Goal: Check status: Check status

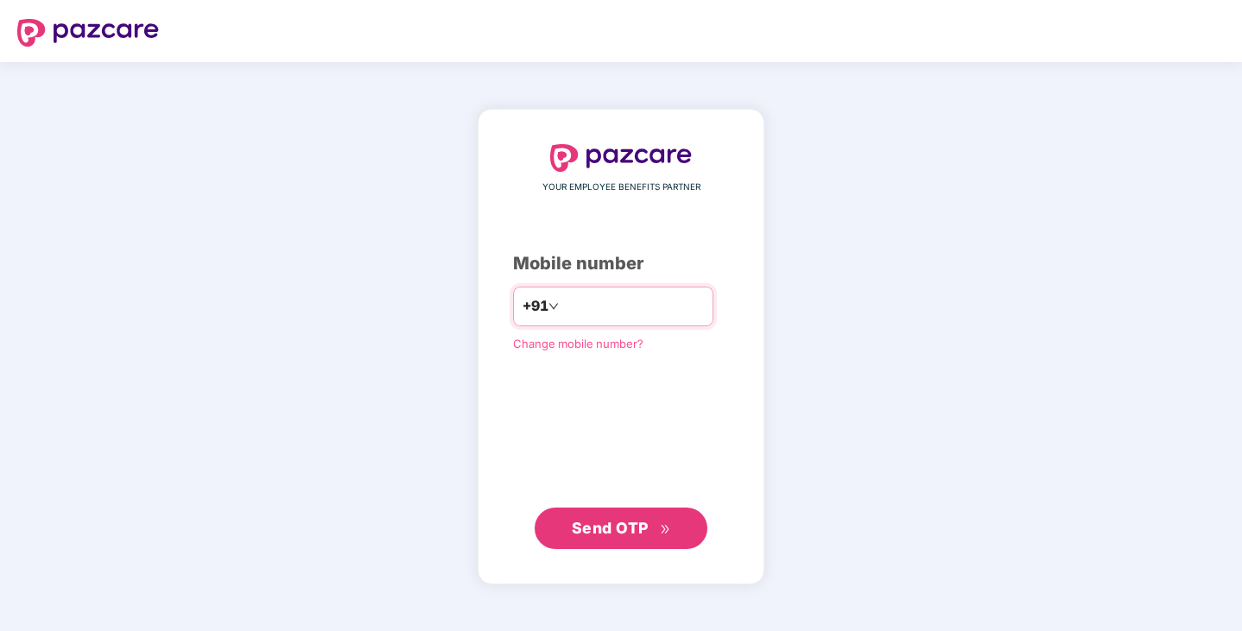
click at [592, 297] on input "number" at bounding box center [633, 307] width 142 height 28
type input "**********"
click at [637, 532] on span "Send OTP" at bounding box center [610, 528] width 77 height 18
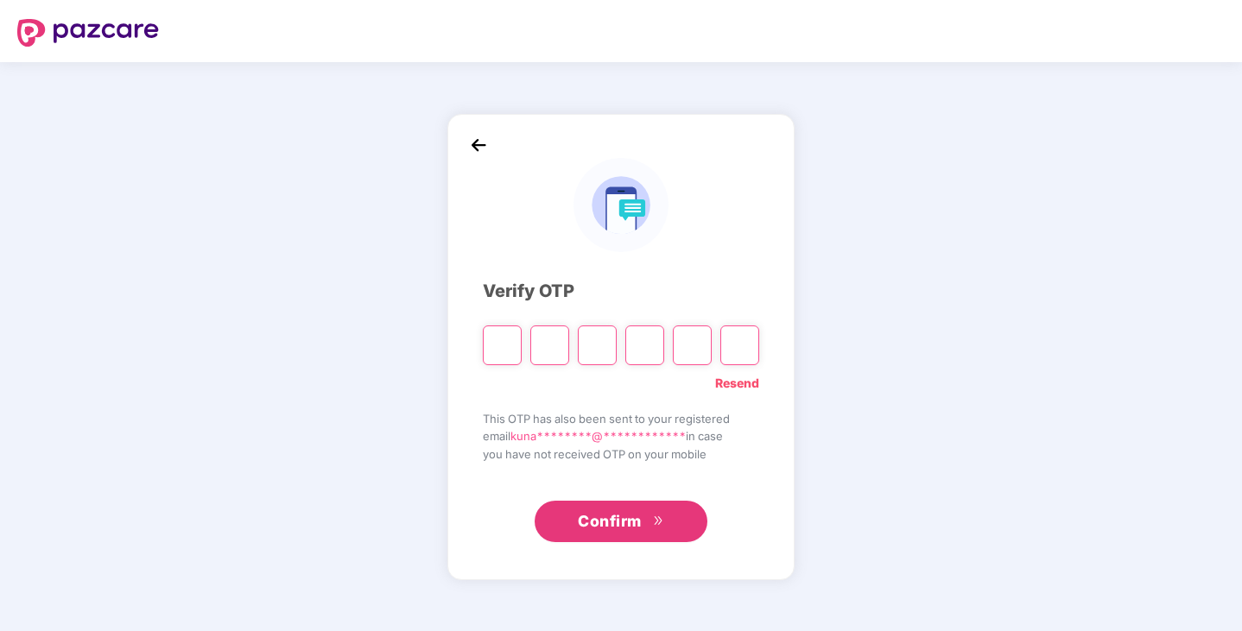
click at [508, 342] on input "Please enter verification code. Digit 1" at bounding box center [502, 346] width 39 height 40
type input "*"
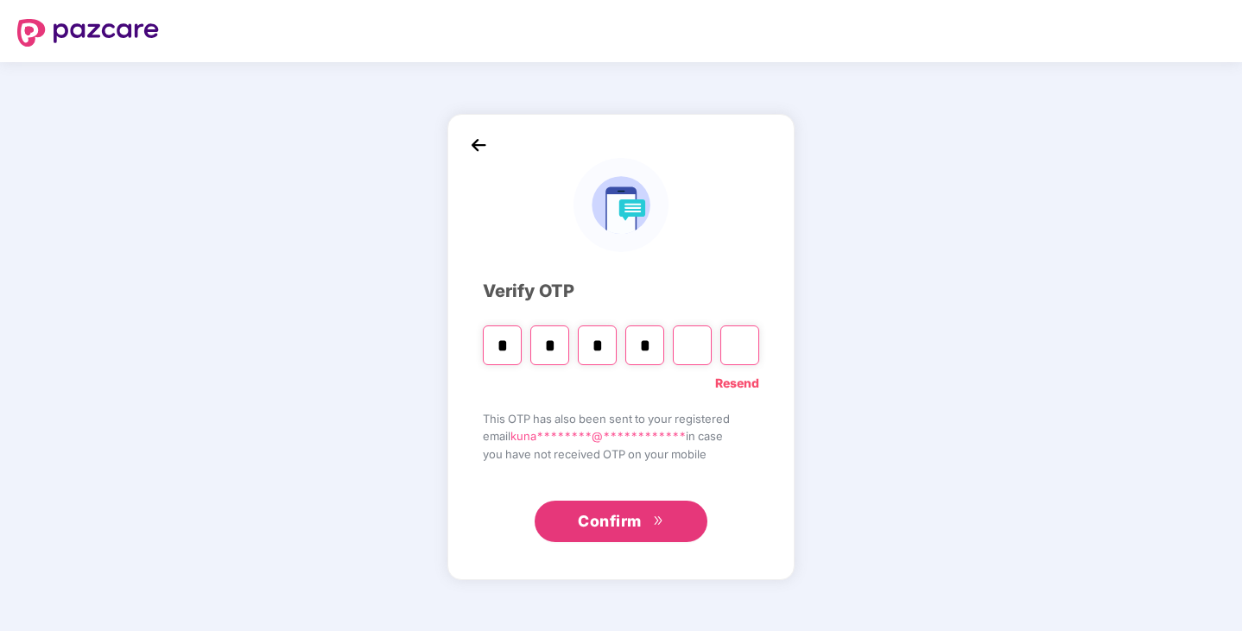
type input "*"
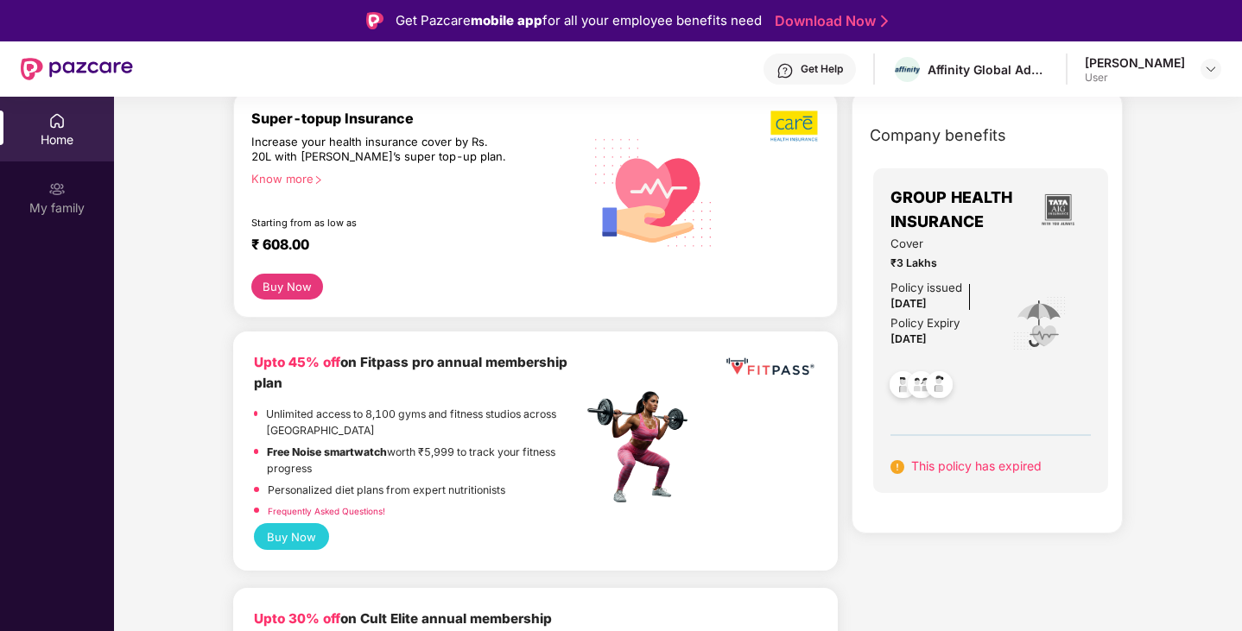
scroll to position [86, 0]
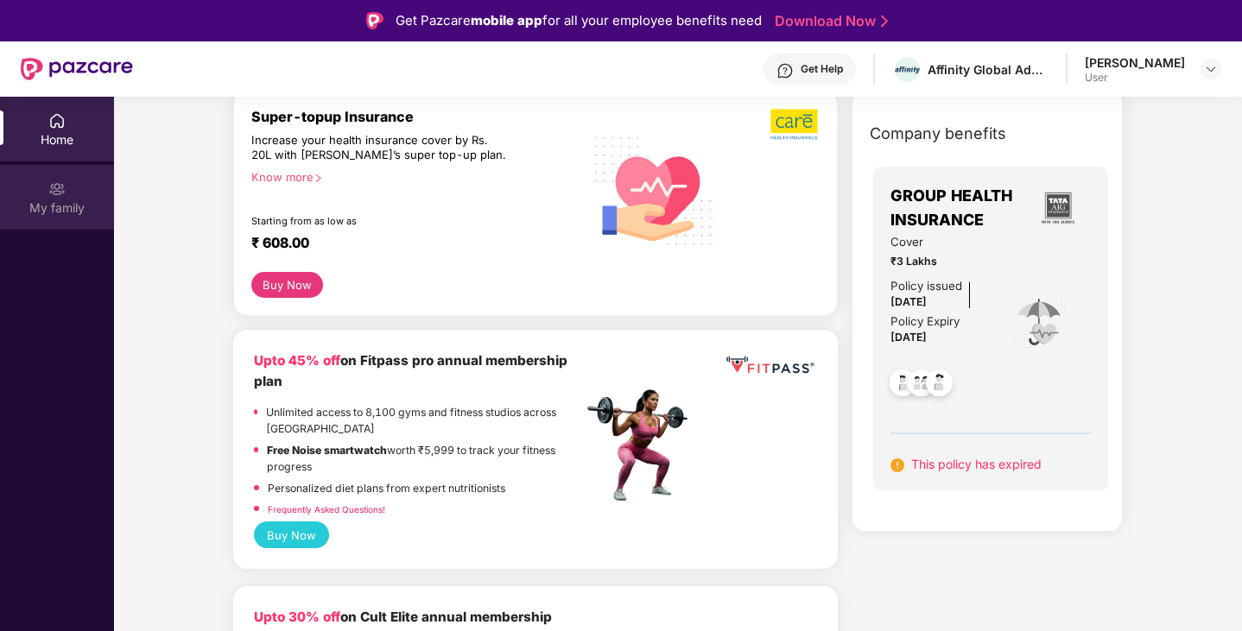
click at [54, 207] on div "My family" at bounding box center [57, 208] width 114 height 17
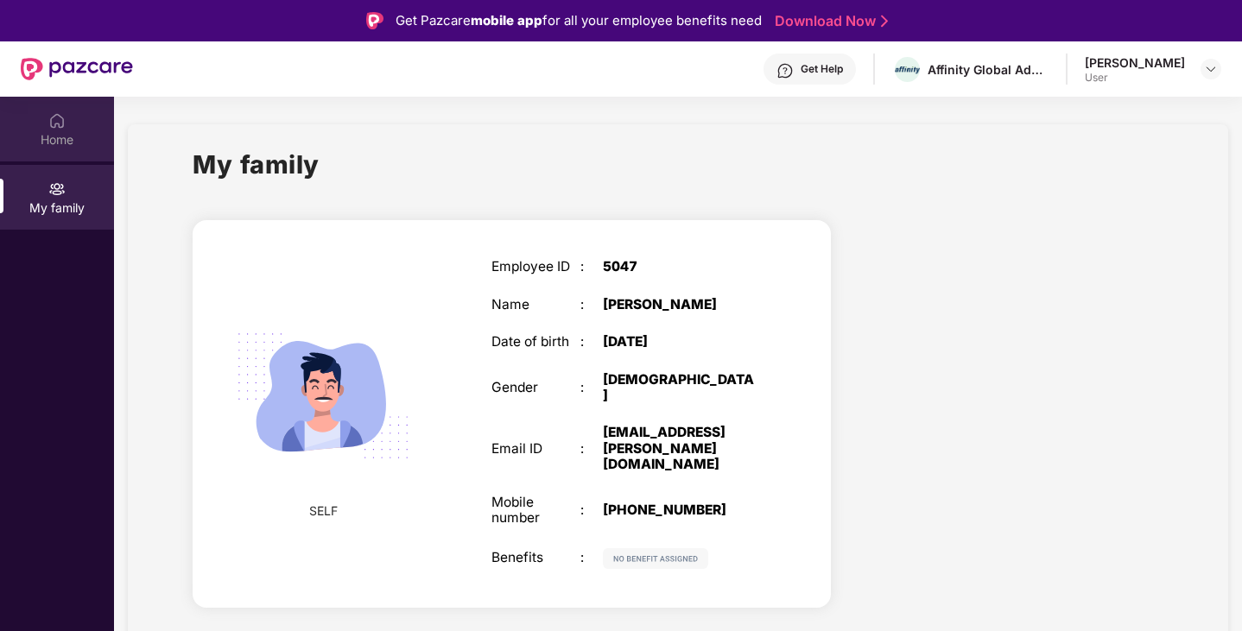
click at [66, 131] on div "Home" at bounding box center [57, 139] width 114 height 17
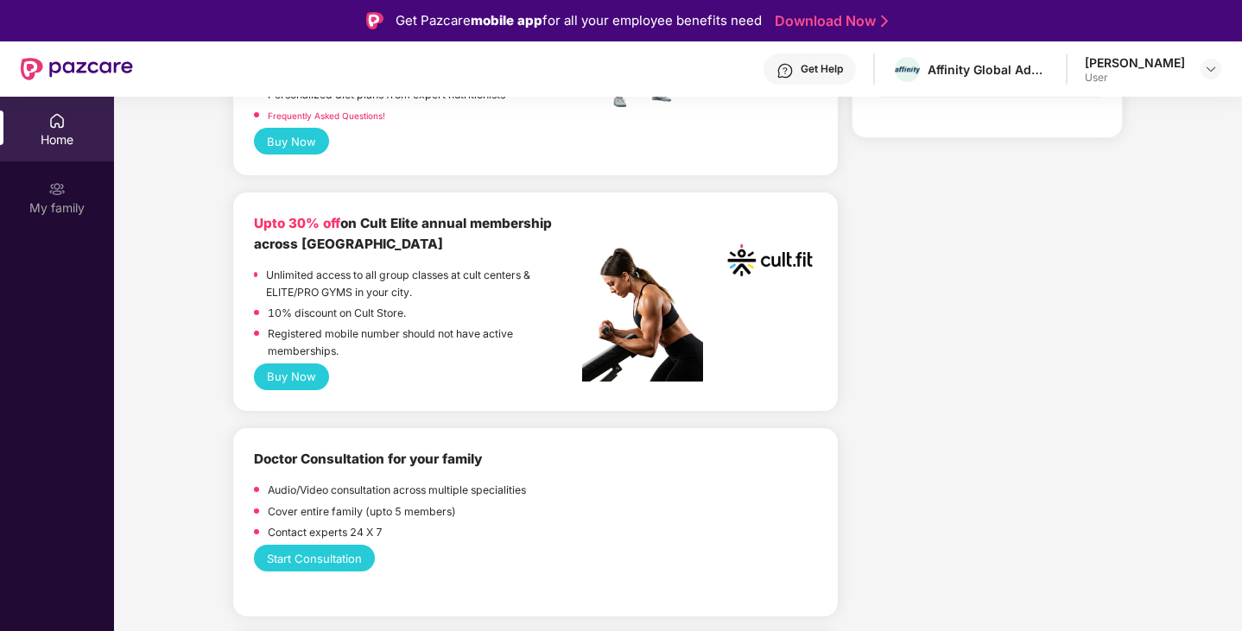
scroll to position [777, 0]
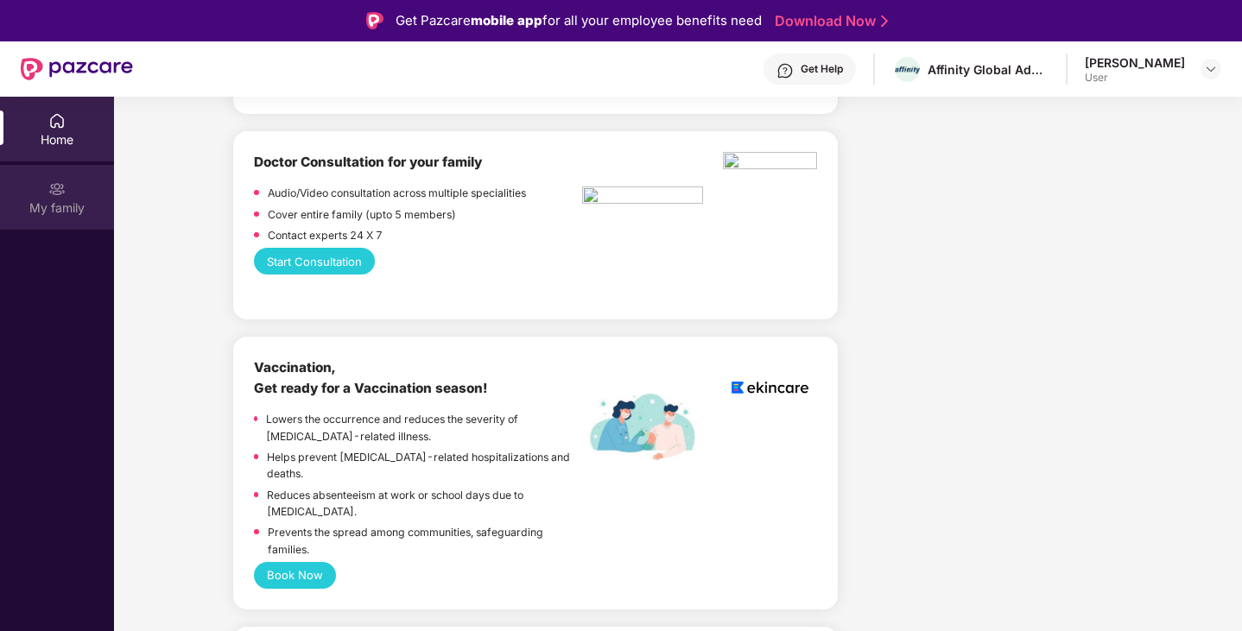
click at [54, 203] on div "My family" at bounding box center [57, 208] width 114 height 17
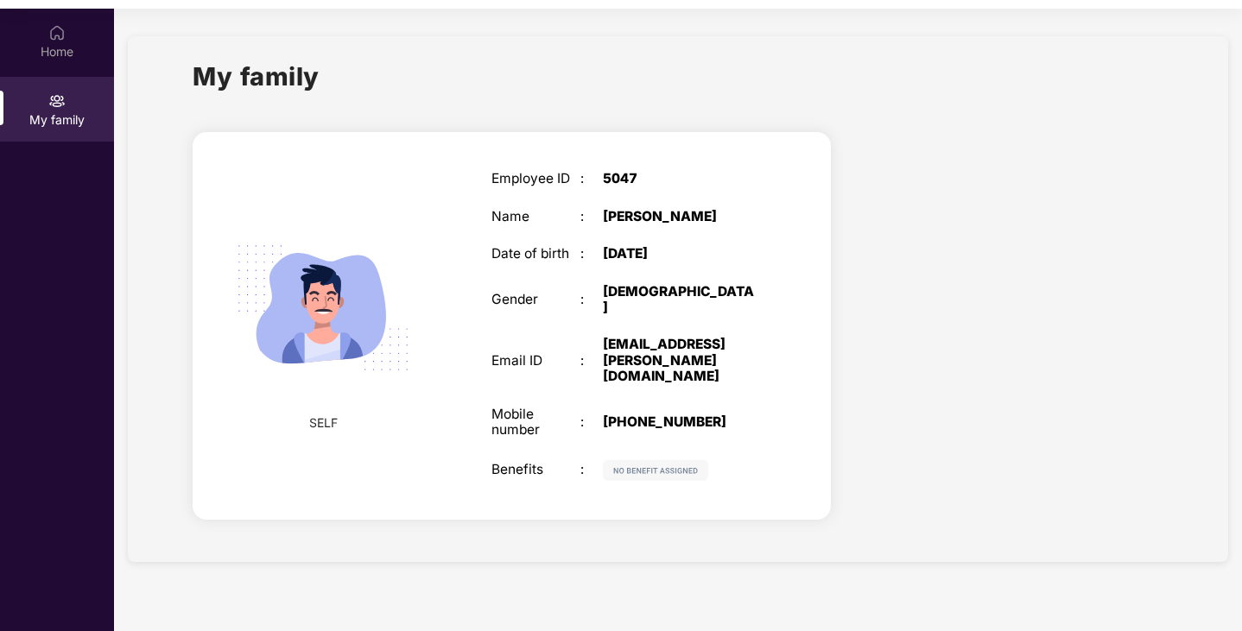
scroll to position [97, 0]
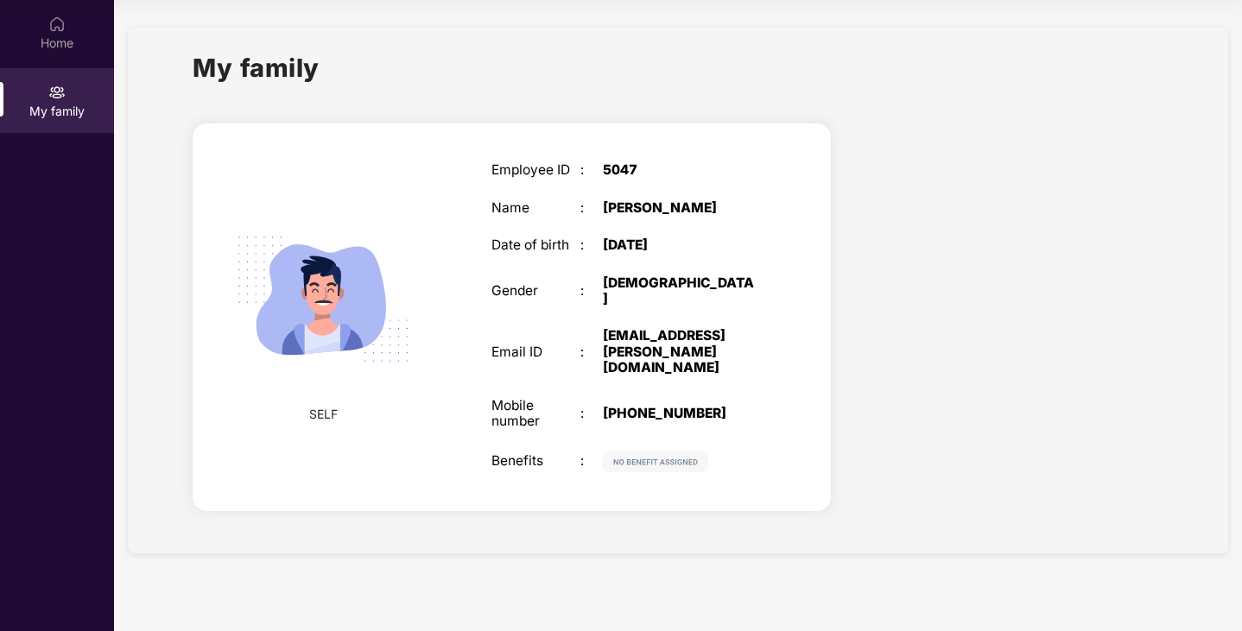
click at [362, 270] on img at bounding box center [323, 299] width 212 height 212
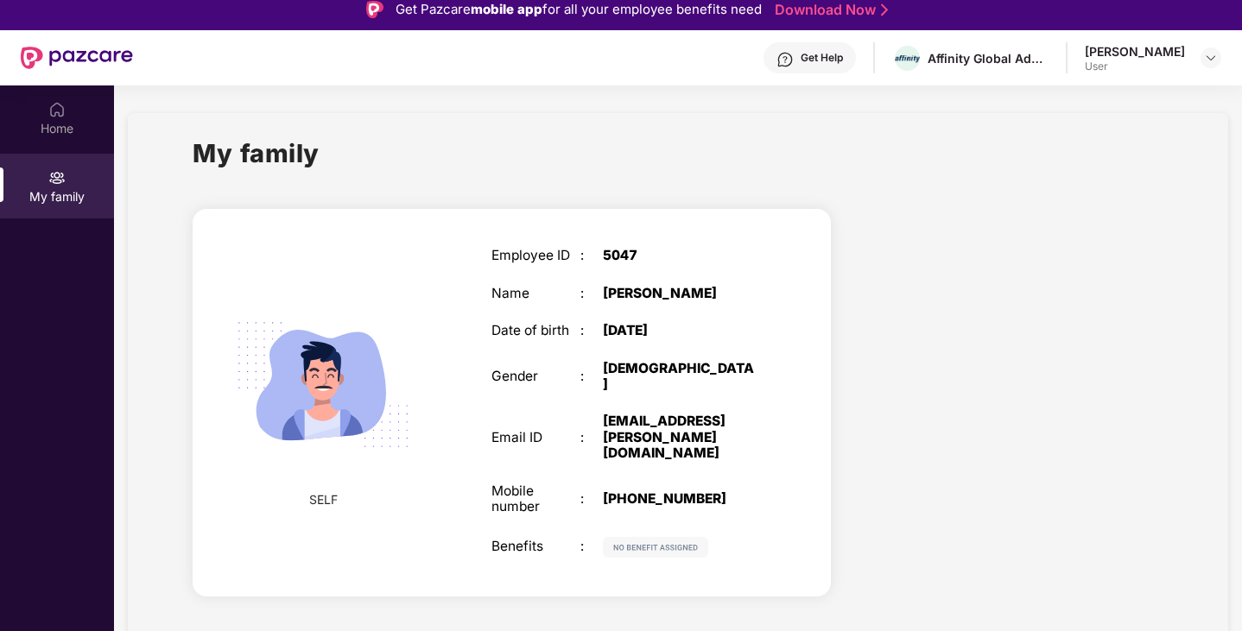
scroll to position [0, 0]
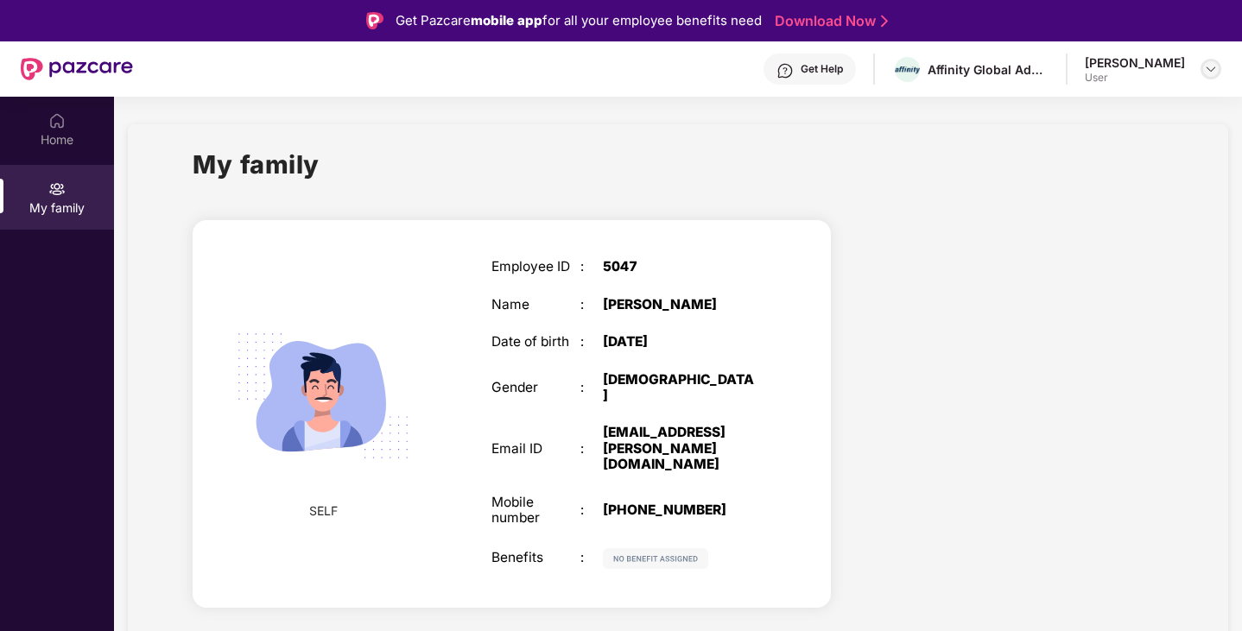
click at [1209, 67] on img at bounding box center [1211, 69] width 14 height 14
click at [1118, 158] on div "[PERSON_NAME]" at bounding box center [1116, 157] width 100 height 16
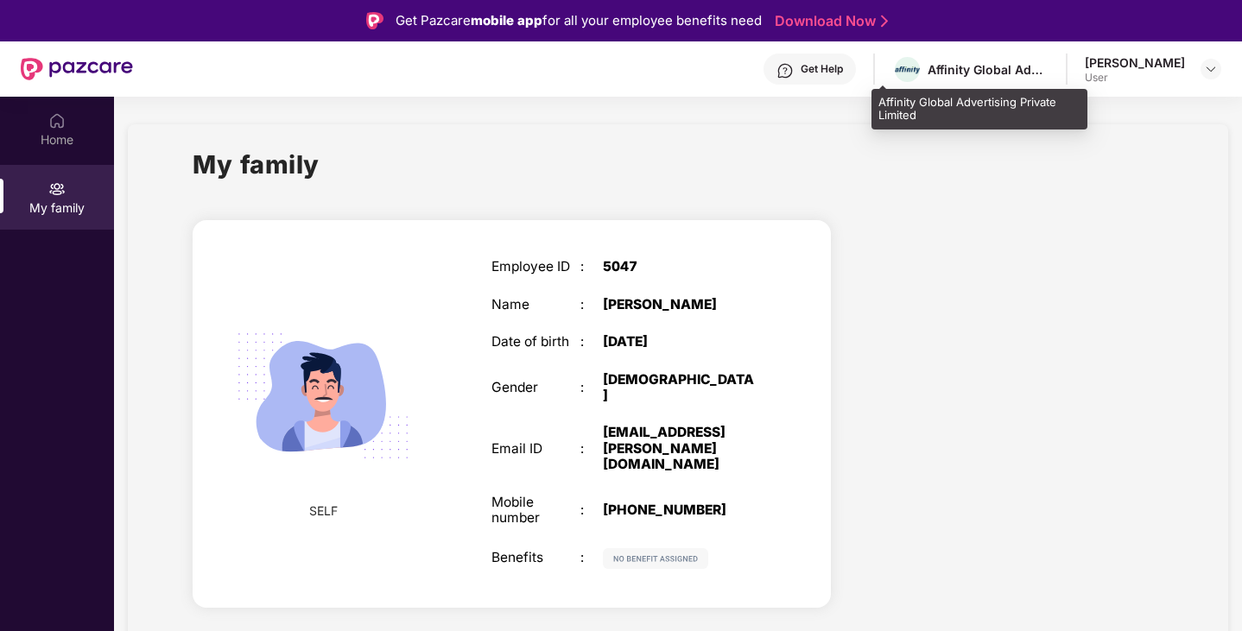
click at [966, 73] on div "Affinity Global Advertising Private Limited" at bounding box center [988, 69] width 121 height 16
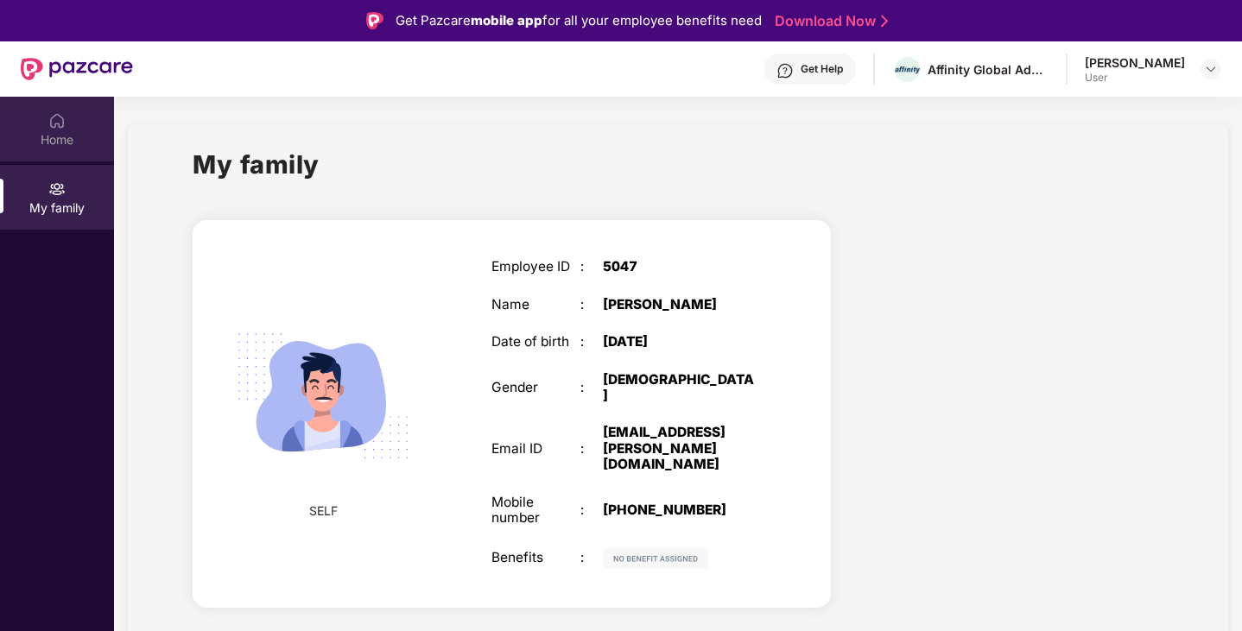
click at [57, 130] on div "Home" at bounding box center [57, 129] width 114 height 65
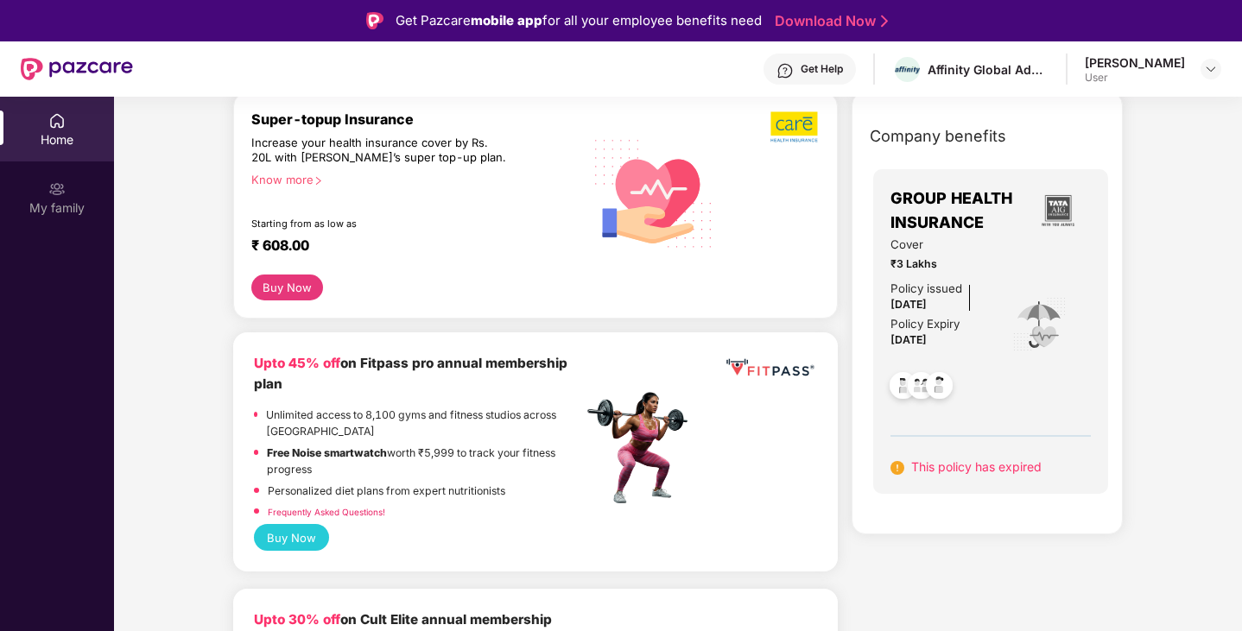
scroll to position [86, 0]
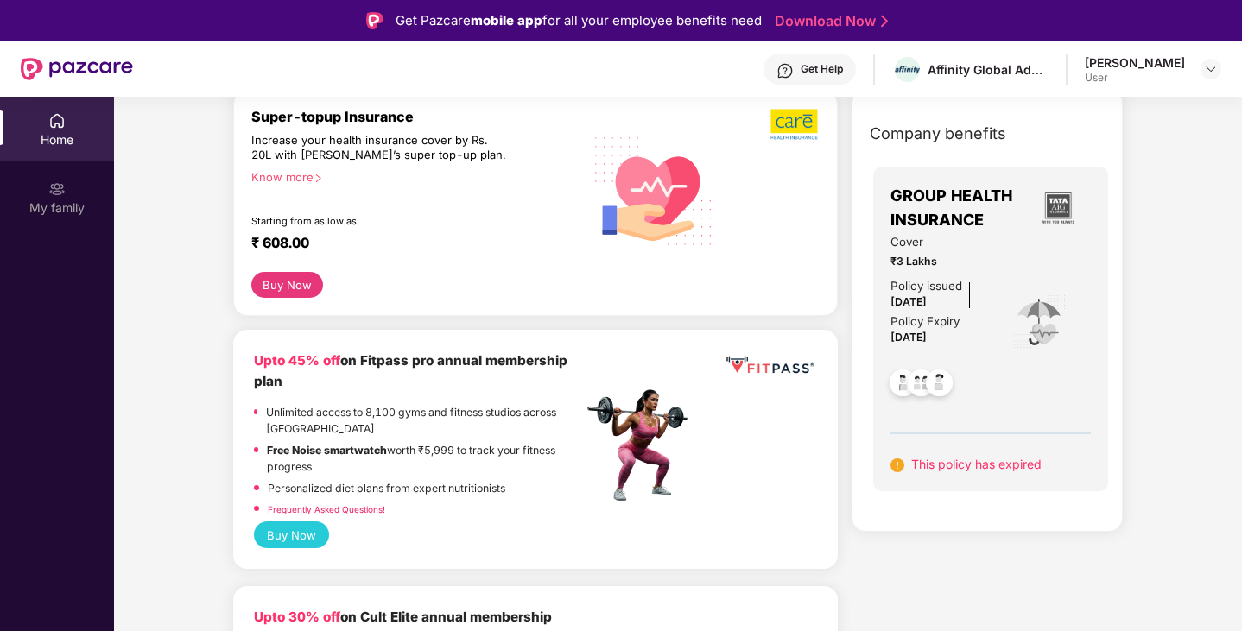
click at [927, 295] on span "[DATE]" at bounding box center [908, 301] width 36 height 13
click at [922, 385] on img at bounding box center [939, 385] width 42 height 42
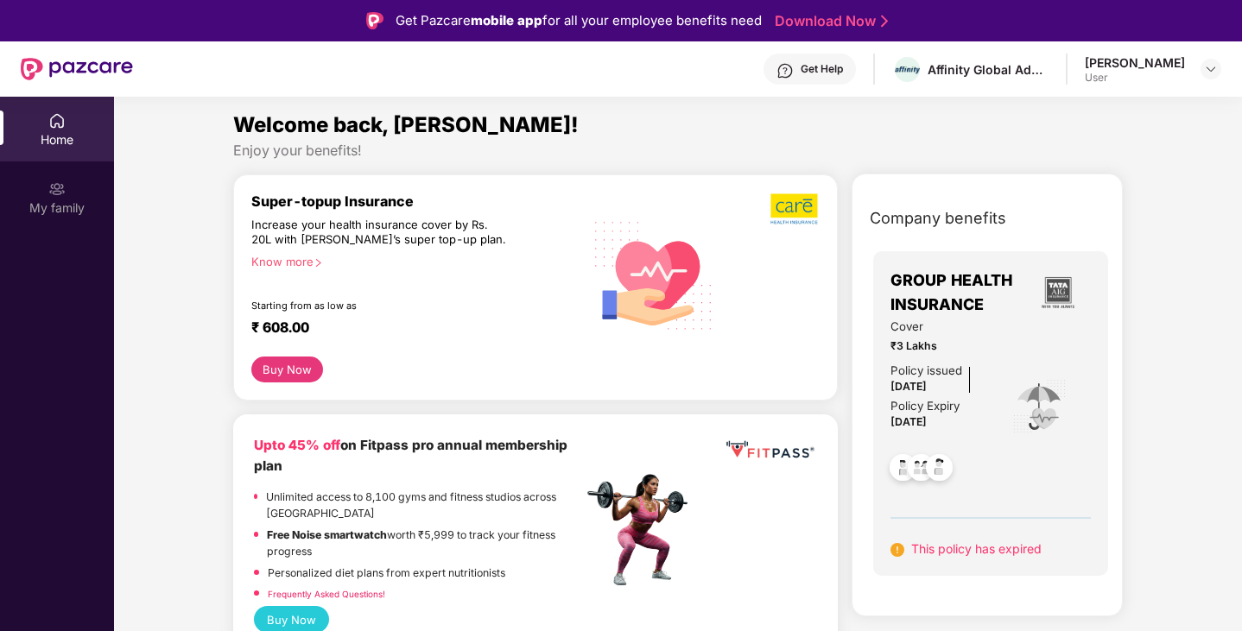
scroll to position [0, 0]
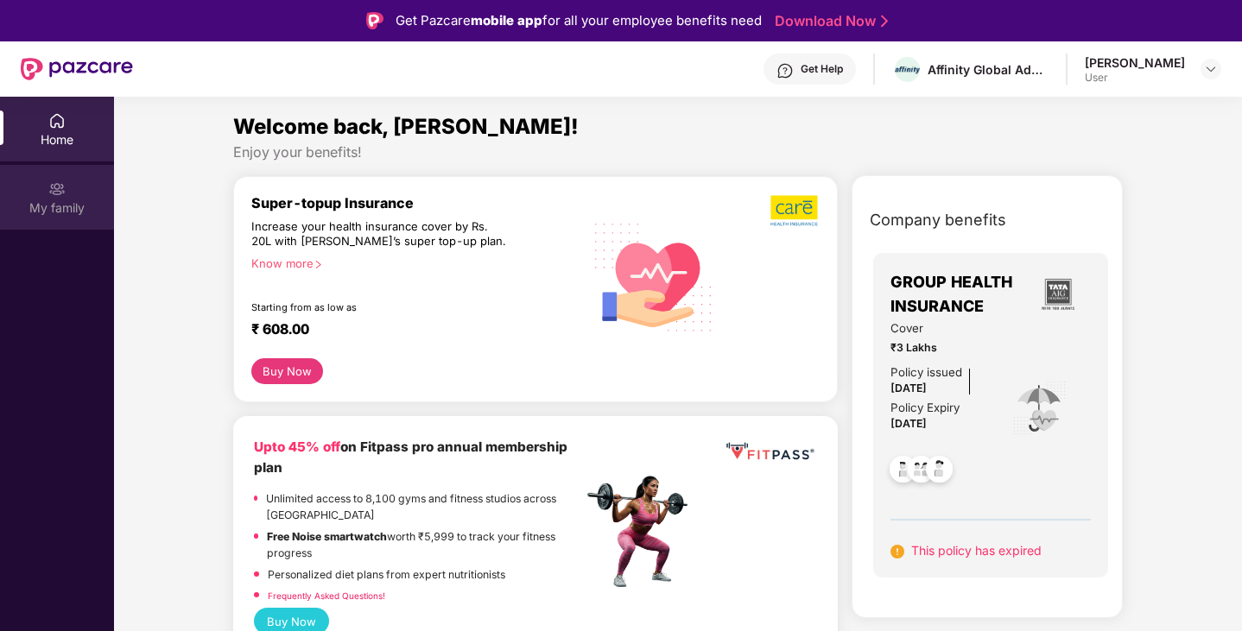
click at [74, 192] on div "My family" at bounding box center [57, 197] width 114 height 65
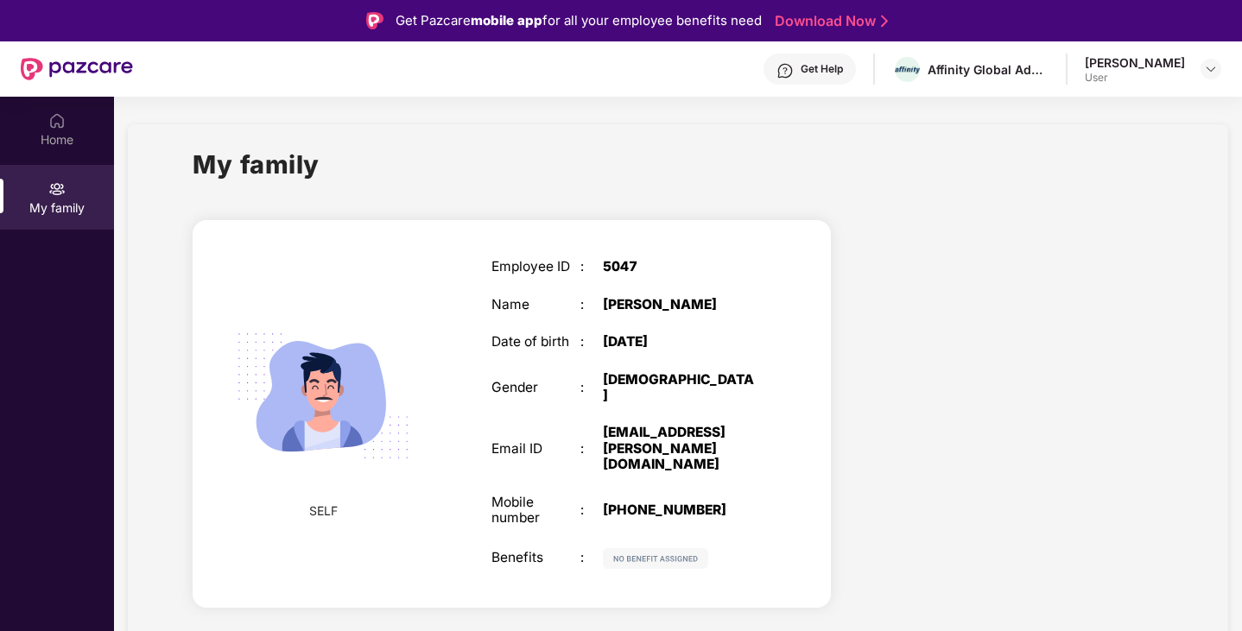
click at [86, 63] on img at bounding box center [77, 69] width 112 height 22
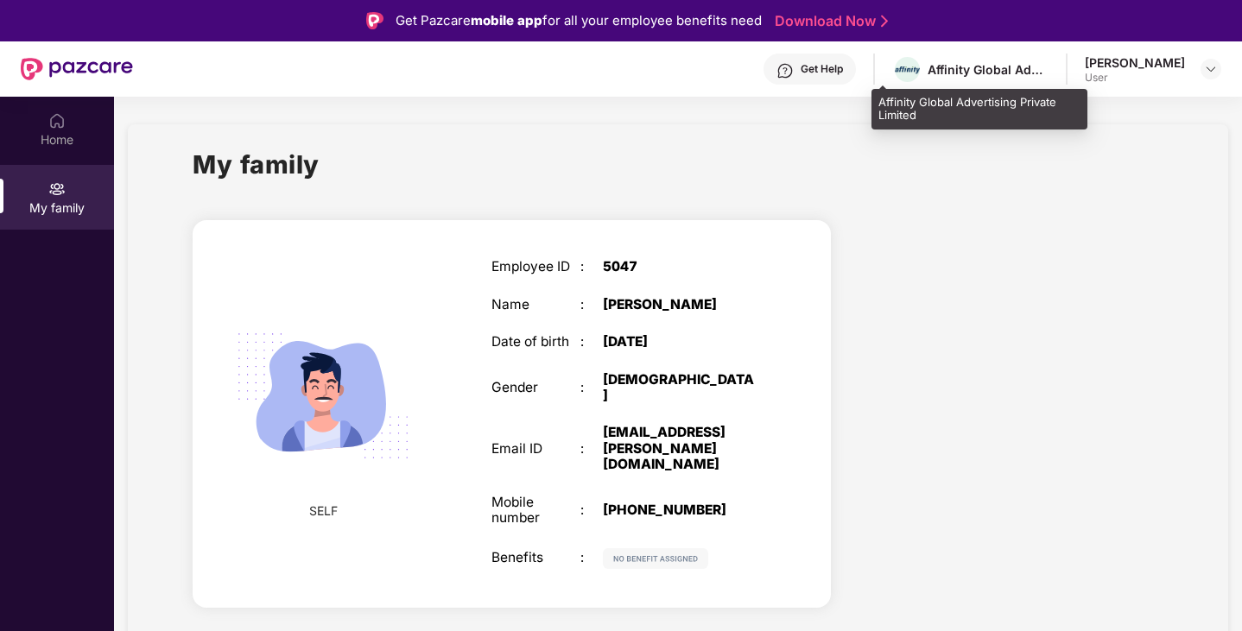
click at [967, 65] on div "Affinity Global Advertising Private Limited" at bounding box center [988, 69] width 121 height 16
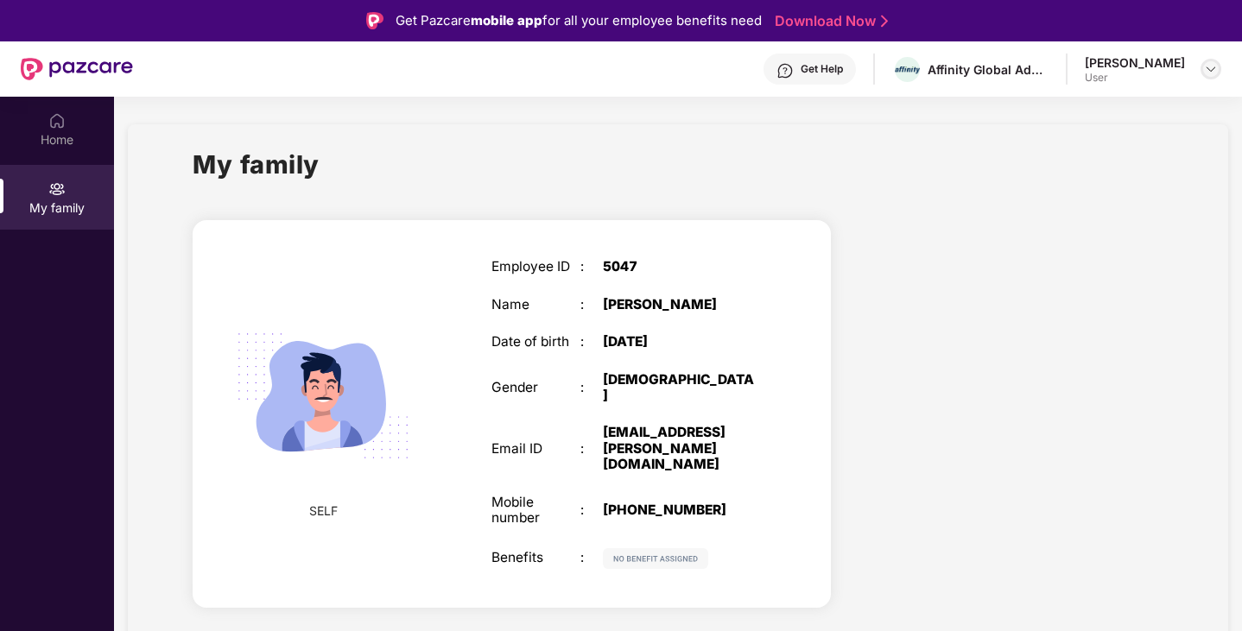
click at [1213, 68] on img at bounding box center [1211, 69] width 14 height 14
click at [1112, 159] on div "[PERSON_NAME]" at bounding box center [1116, 157] width 100 height 16
click at [73, 68] on img at bounding box center [77, 69] width 112 height 22
click at [54, 143] on div "Home" at bounding box center [57, 139] width 114 height 17
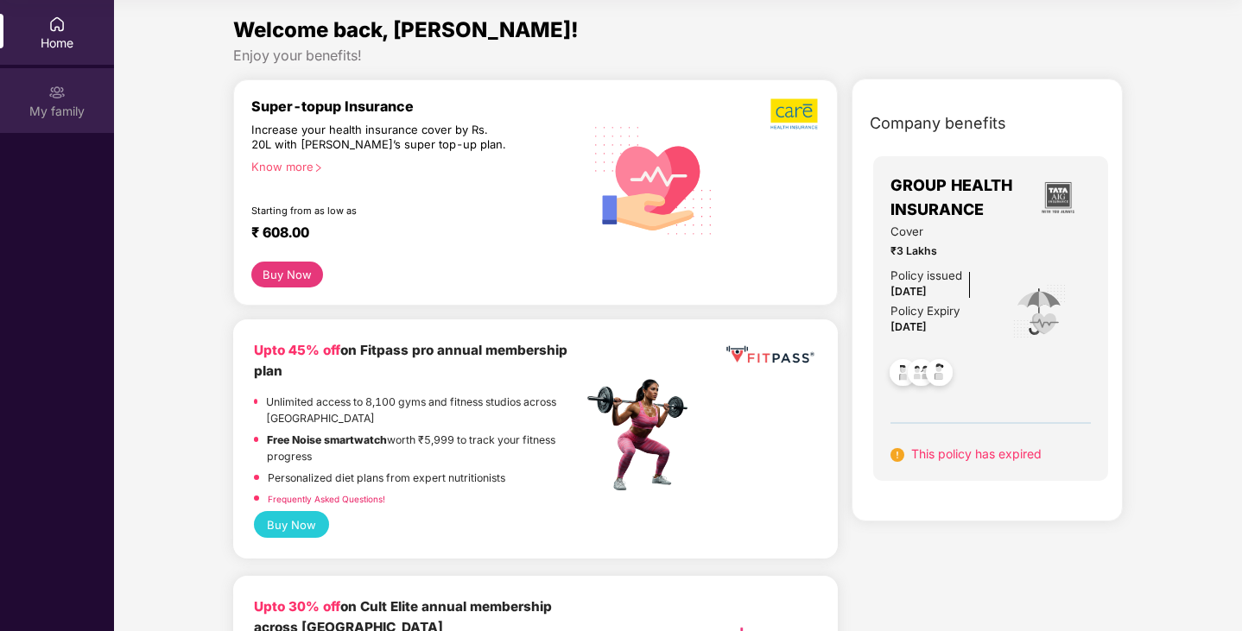
click at [72, 105] on div "My family" at bounding box center [57, 111] width 114 height 17
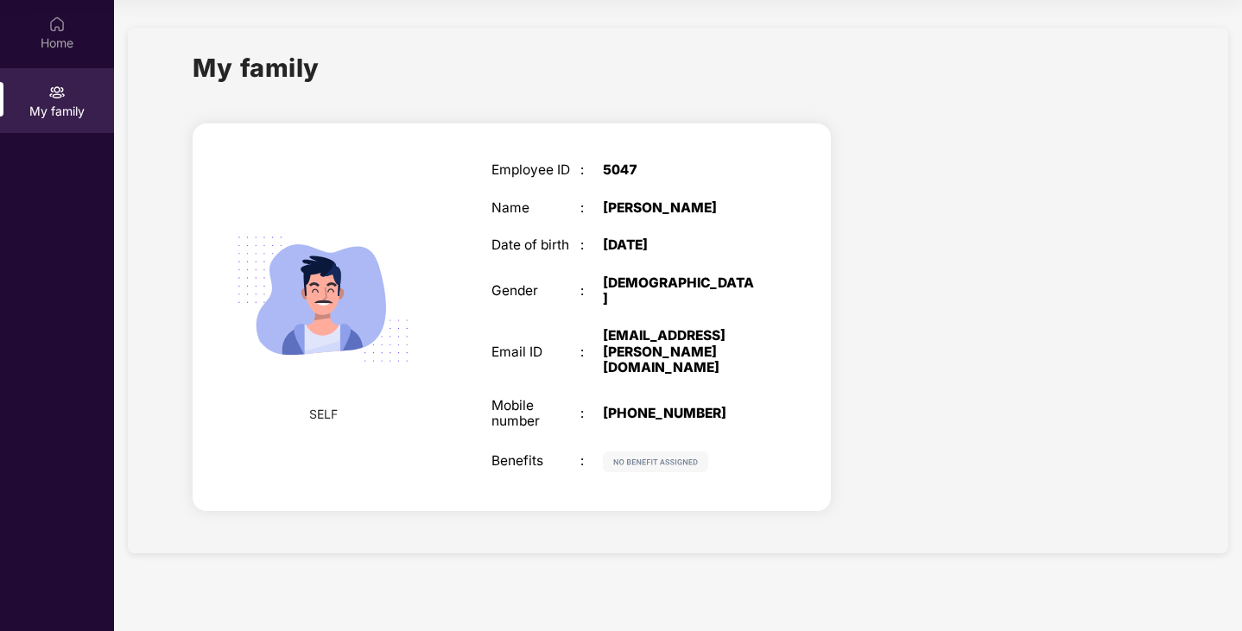
click at [345, 301] on img at bounding box center [323, 299] width 212 height 212
click at [69, 38] on div "Home" at bounding box center [57, 43] width 114 height 17
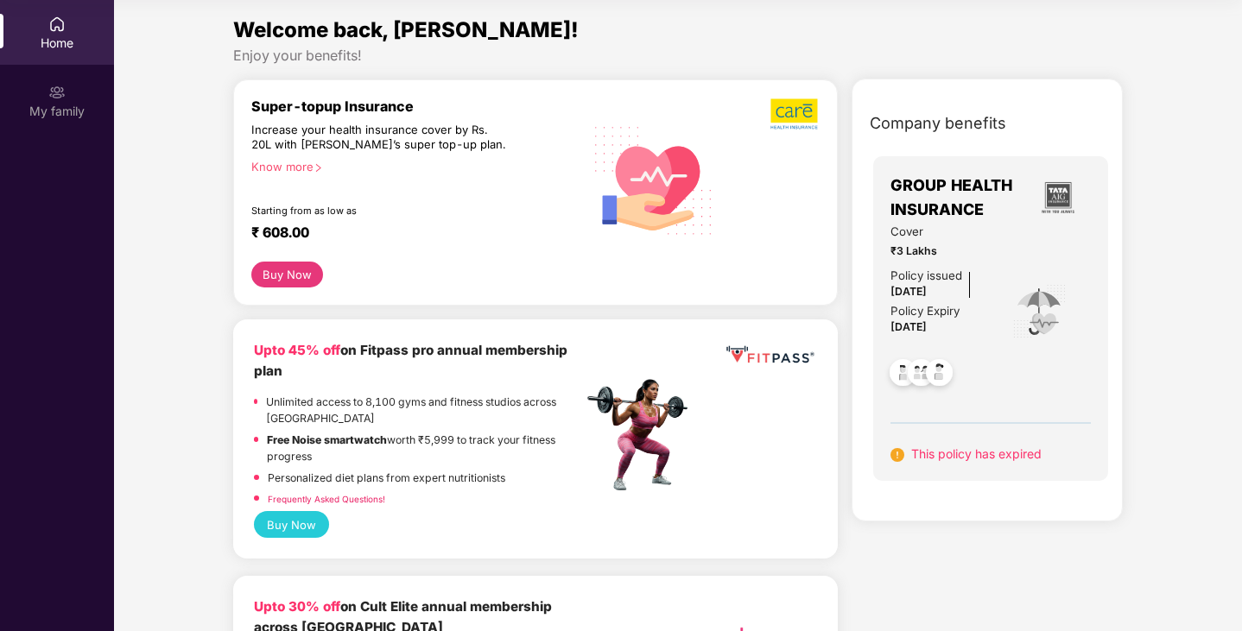
click at [930, 378] on img at bounding box center [939, 375] width 42 height 42
click at [928, 378] on img at bounding box center [939, 375] width 42 height 42
click at [979, 459] on span "This policy has expired" at bounding box center [976, 454] width 130 height 15
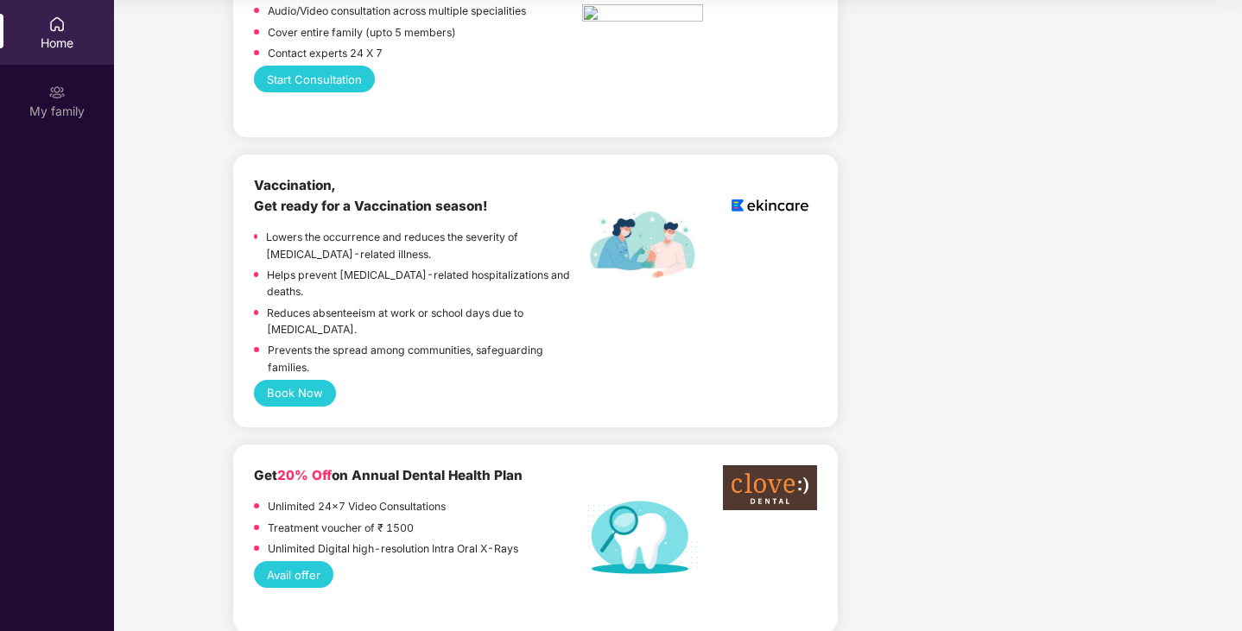
scroll to position [864, 0]
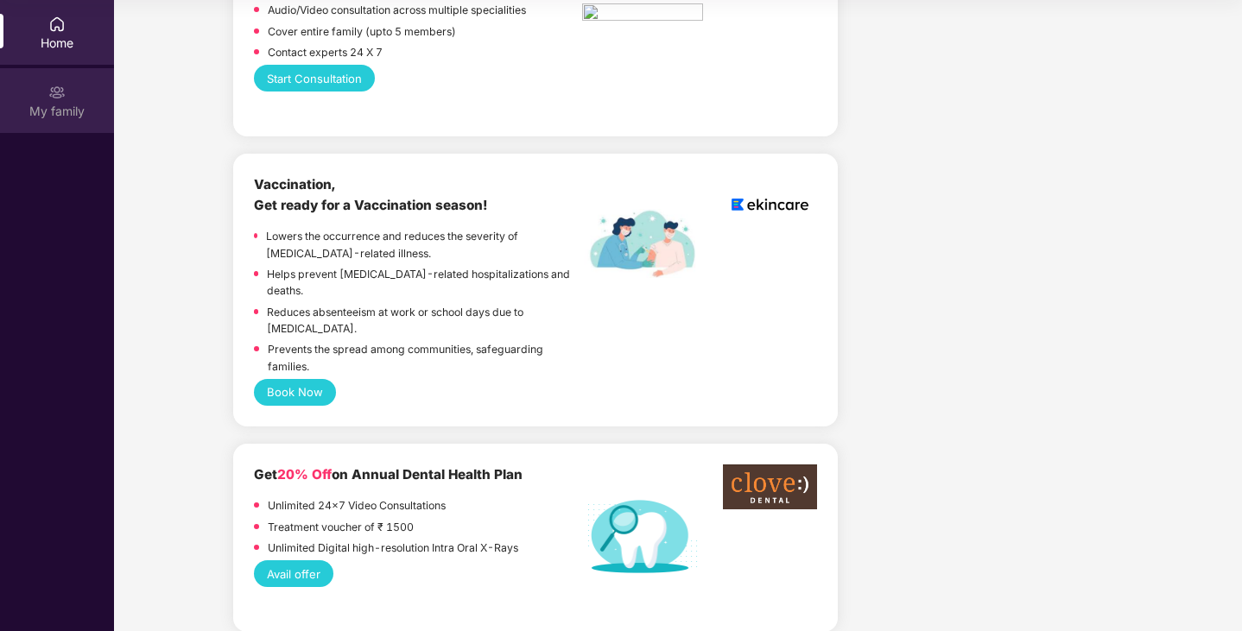
click at [68, 92] on div "My family" at bounding box center [57, 100] width 114 height 65
